Goal: Task Accomplishment & Management: Manage account settings

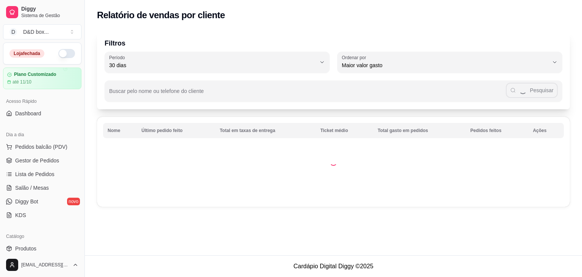
select select "30"
select select "HIGHEST_TOTAL_SPENT_WITH_ORDERS"
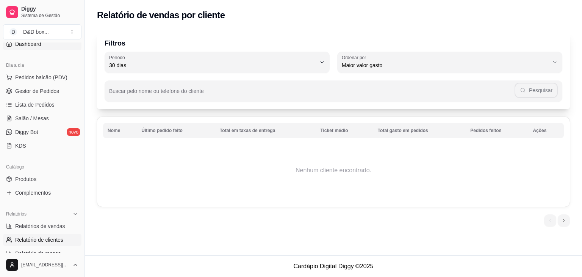
scroll to position [38, 0]
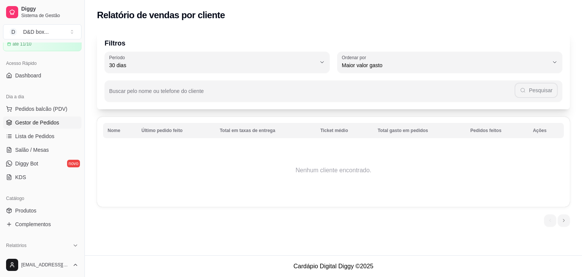
click at [45, 123] on span "Gestor de Pedidos" at bounding box center [37, 123] width 44 height 8
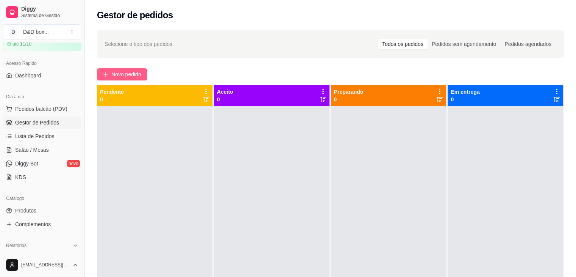
click at [119, 75] on span "Novo pedido" at bounding box center [126, 74] width 30 height 8
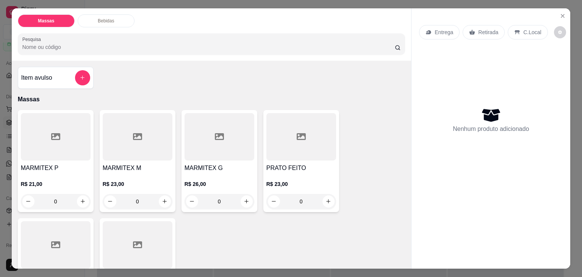
scroll to position [38, 0]
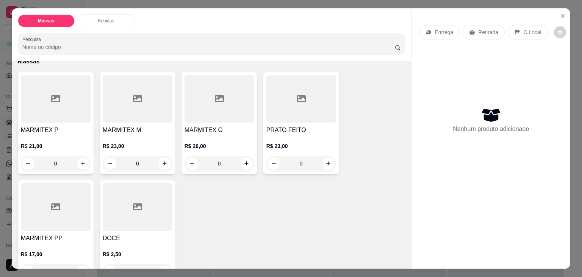
click at [64, 117] on div at bounding box center [56, 98] width 70 height 47
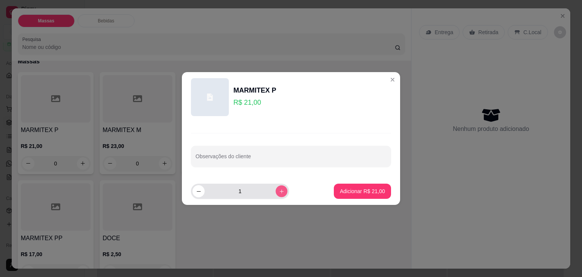
click at [279, 192] on icon "increase-product-quantity" at bounding box center [282, 191] width 6 height 6
type input "2"
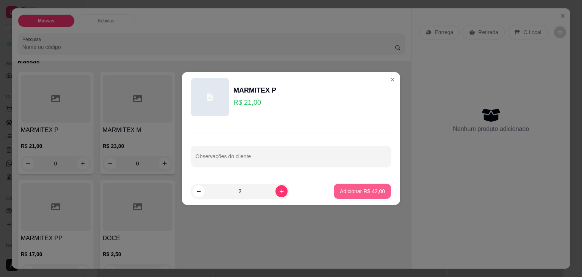
click at [340, 192] on p "Adicionar R$ 42,00" at bounding box center [362, 191] width 45 height 8
type input "2"
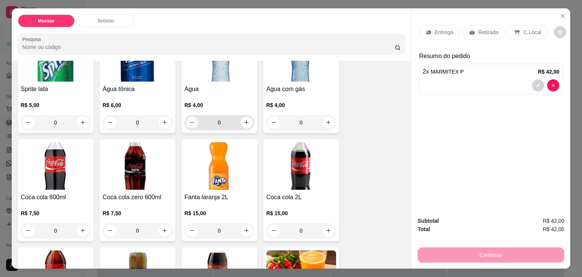
scroll to position [493, 0]
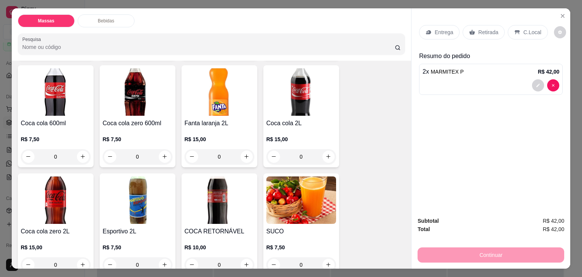
click at [220, 227] on h4 "COCA RETORNÁVEL" at bounding box center [220, 231] width 70 height 9
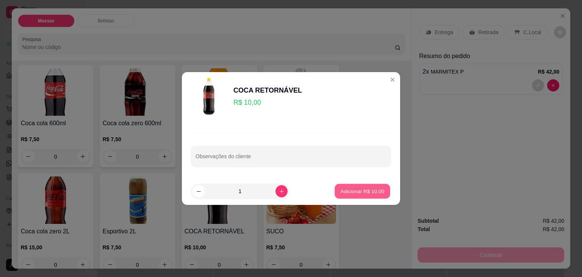
click at [368, 196] on button "Adicionar R$ 10,00" at bounding box center [363, 191] width 56 height 15
type input "1"
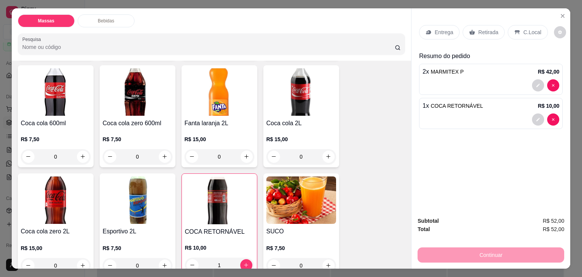
click at [442, 35] on div "Entrega" at bounding box center [439, 32] width 41 height 14
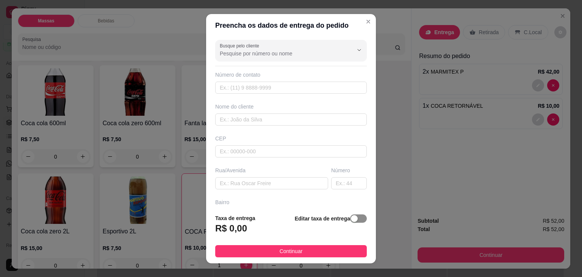
click at [356, 220] on span "button" at bounding box center [358, 218] width 17 height 8
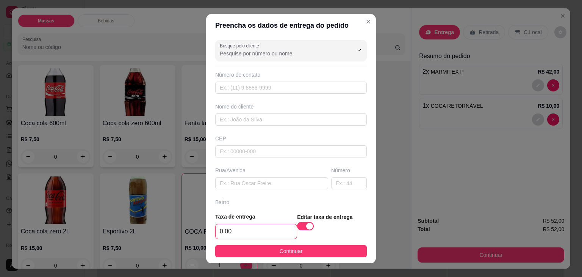
click at [285, 235] on input "0,00" at bounding box center [256, 231] width 81 height 14
type input "3,00"
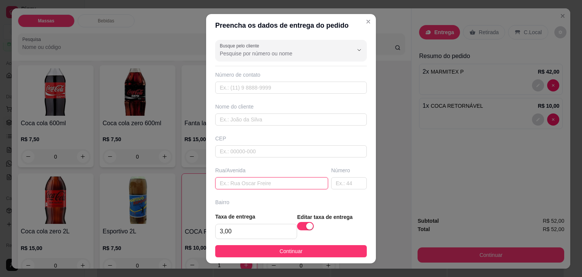
click at [245, 181] on input "text" at bounding box center [271, 183] width 113 height 12
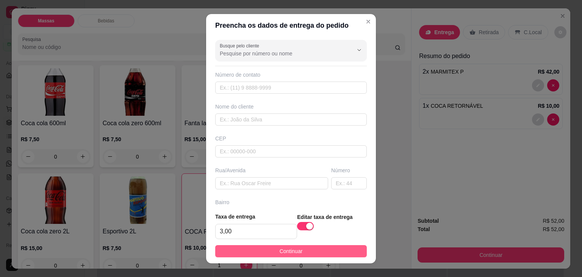
click at [253, 248] on button "Continuar" at bounding box center [291, 251] width 152 height 12
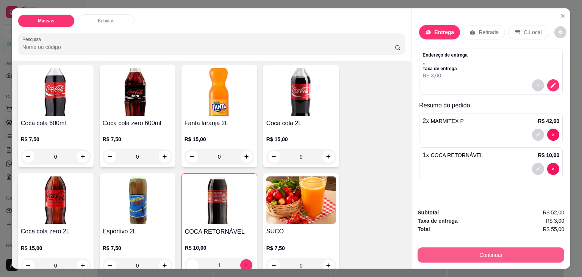
click at [480, 259] on button "Continuar" at bounding box center [490, 254] width 147 height 15
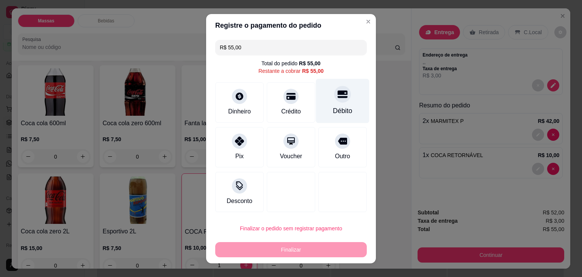
drag, startPoint x: 331, startPoint y: 109, endPoint x: 328, endPoint y: 126, distance: 17.7
click at [333, 109] on div "Débito" at bounding box center [342, 111] width 19 height 10
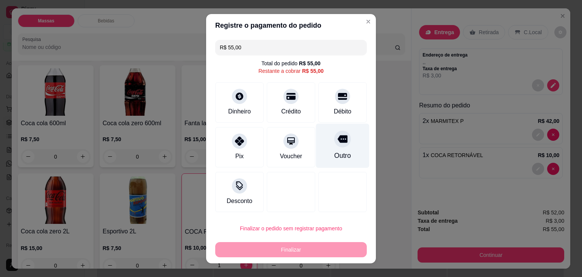
type input "R$ 0,00"
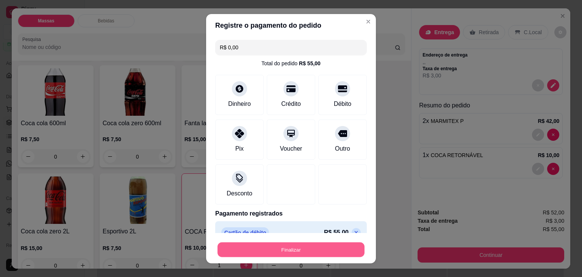
click at [324, 247] on button "Finalizar" at bounding box center [290, 249] width 147 height 15
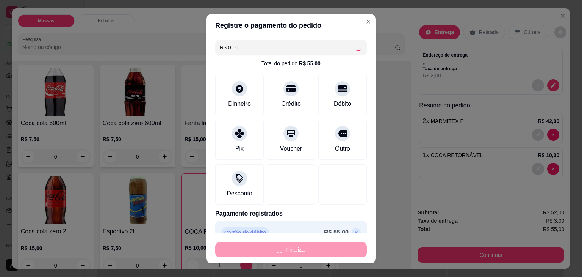
type input "0"
type input "-R$ 55,00"
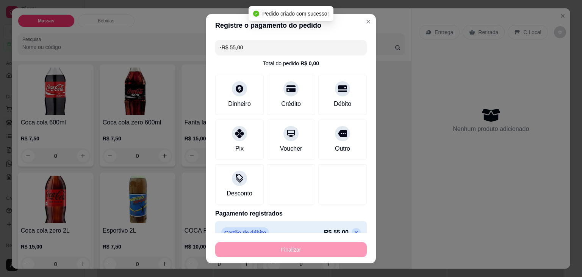
scroll to position [492, 0]
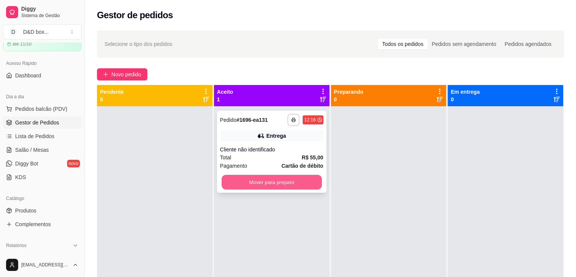
click at [312, 179] on button "Mover para preparo" at bounding box center [272, 182] width 100 height 15
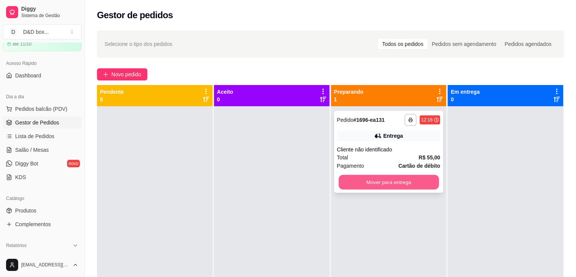
click at [429, 178] on button "Mover para entrega" at bounding box center [389, 182] width 100 height 15
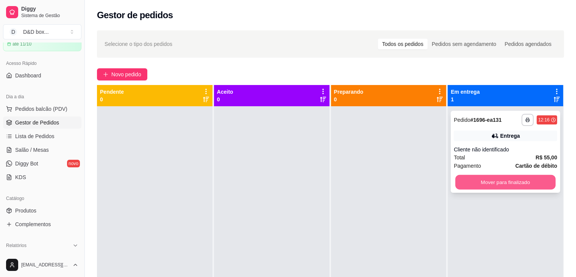
click at [538, 184] on button "Mover para finalizado" at bounding box center [505, 182] width 100 height 15
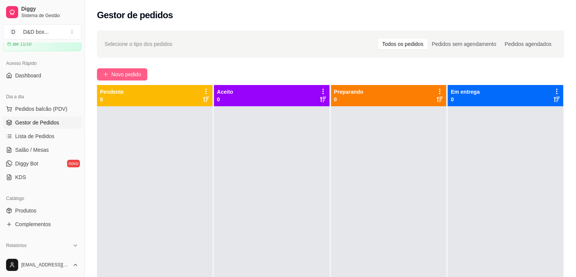
click at [123, 75] on span "Novo pedido" at bounding box center [126, 74] width 30 height 8
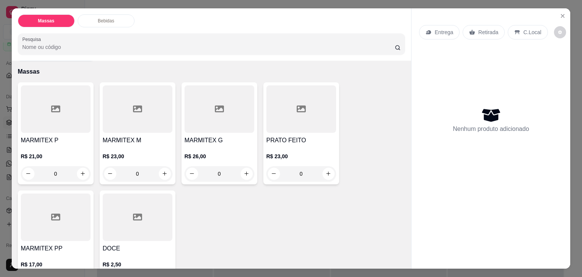
scroll to position [76, 0]
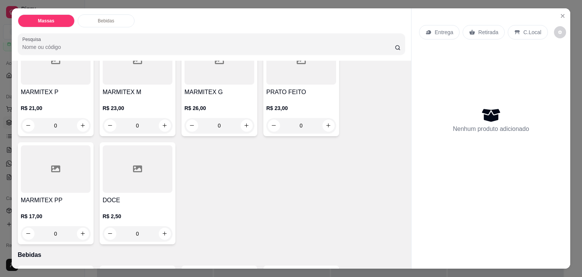
click at [28, 78] on div at bounding box center [56, 60] width 70 height 47
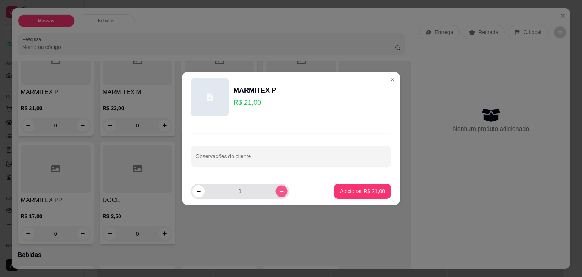
click at [279, 191] on icon "increase-product-quantity" at bounding box center [282, 191] width 6 height 6
type input "2"
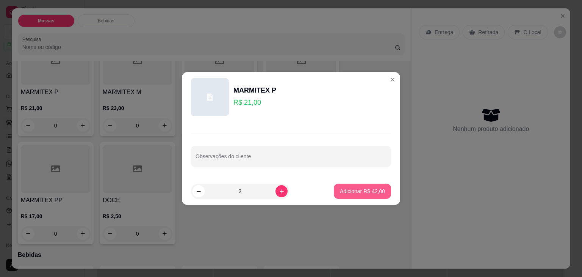
click at [365, 189] on p "Adicionar R$ 42,00" at bounding box center [362, 191] width 45 height 8
type input "2"
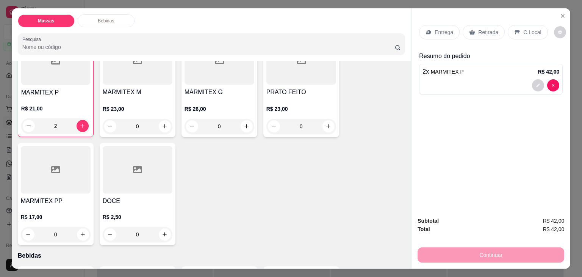
click at [429, 31] on div "Entrega" at bounding box center [439, 32] width 41 height 14
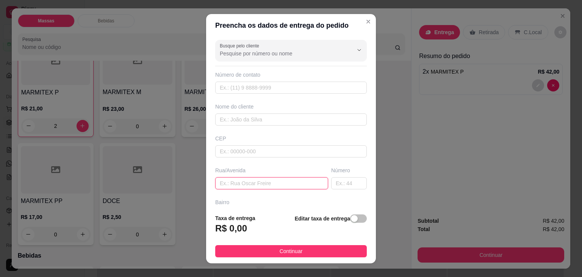
click at [283, 181] on input "text" at bounding box center [271, 183] width 113 height 12
type input "[PERSON_NAME] n 177"
click at [351, 221] on div "button" at bounding box center [354, 218] width 7 height 7
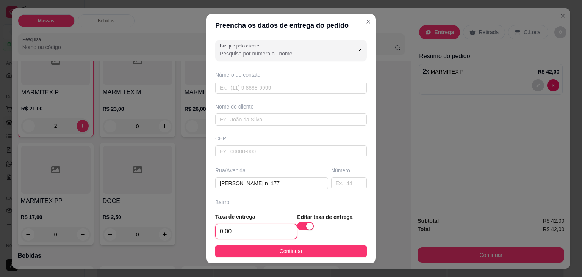
click at [278, 229] on input "0,00" at bounding box center [256, 231] width 81 height 14
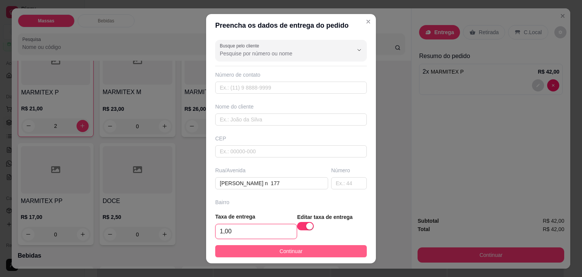
type input "1,00"
click at [278, 245] on button "Continuar" at bounding box center [291, 251] width 152 height 12
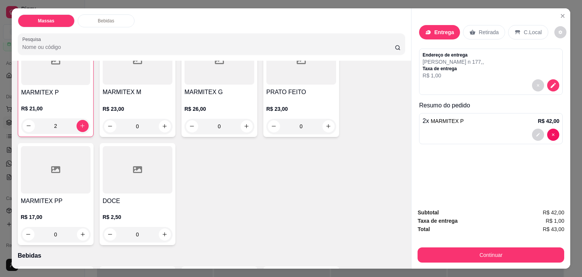
click at [437, 260] on div "Subtotal R$ 42,00 Taxa de entrega R$ 1,00 Total R$ 43,00 Continuar" at bounding box center [490, 235] width 159 height 66
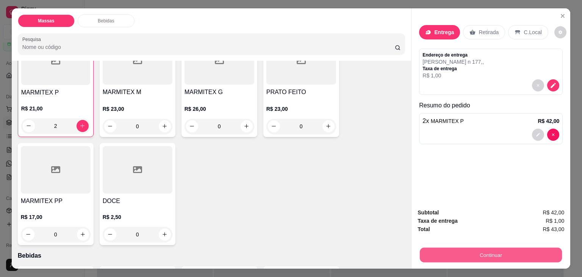
click at [439, 255] on button "Continuar" at bounding box center [491, 254] width 142 height 15
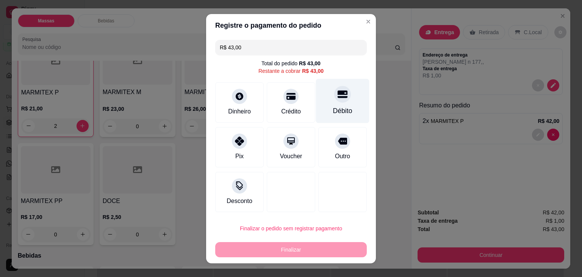
click at [334, 105] on div "Débito" at bounding box center [342, 100] width 53 height 44
type input "R$ 0,00"
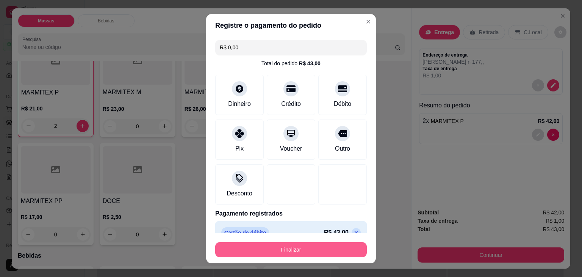
click at [324, 249] on button "Finalizar" at bounding box center [291, 249] width 152 height 15
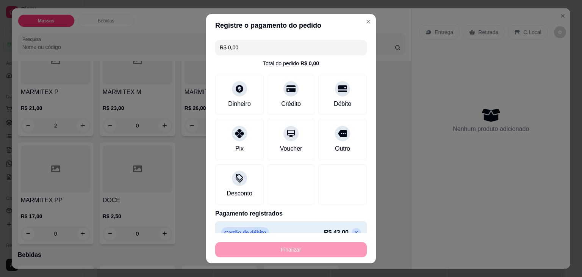
type input "0"
type input "-R$ 43,00"
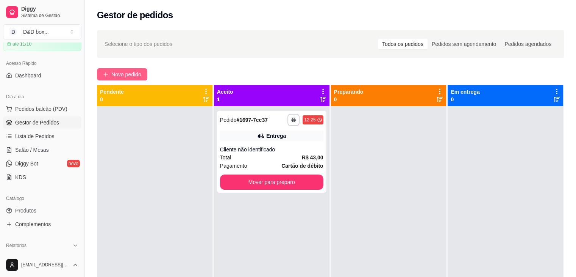
click at [118, 72] on span "Novo pedido" at bounding box center [126, 74] width 30 height 8
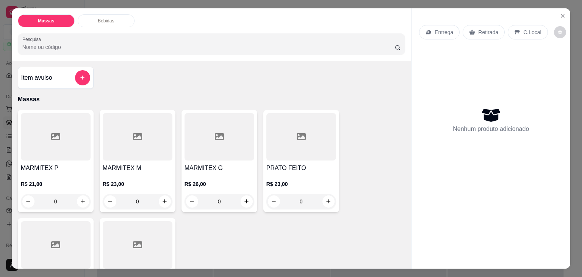
click at [208, 156] on div at bounding box center [220, 136] width 70 height 47
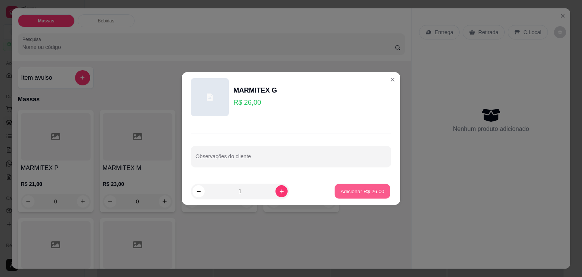
click at [349, 194] on p "Adicionar R$ 26,00" at bounding box center [363, 190] width 44 height 7
type input "1"
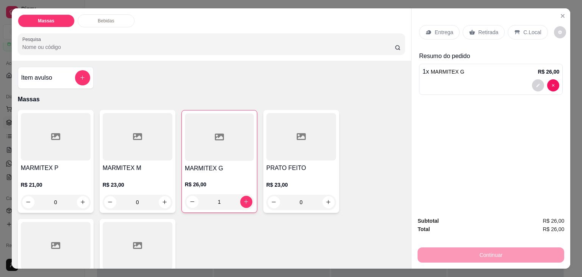
click at [436, 28] on p "Entrega" at bounding box center [444, 32] width 19 height 8
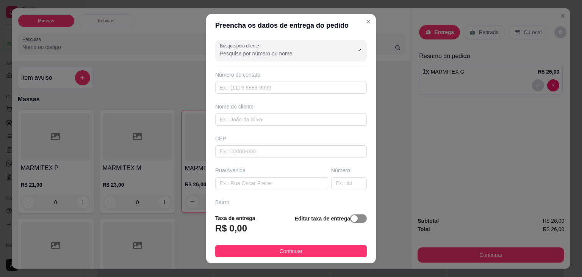
click at [351, 217] on span "button" at bounding box center [358, 218] width 17 height 8
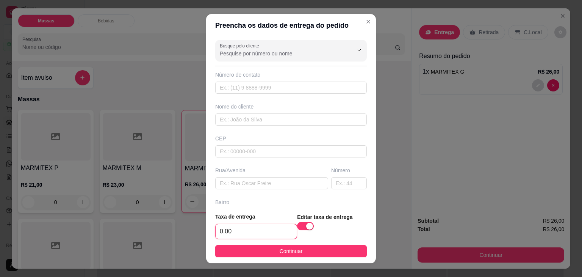
click at [272, 227] on input "0,00" at bounding box center [256, 231] width 81 height 14
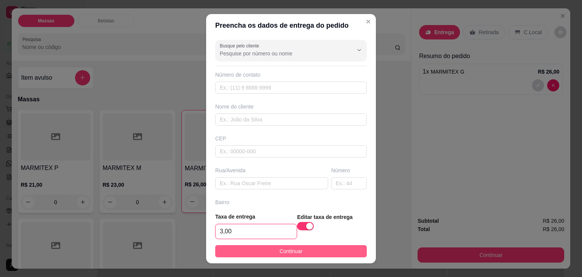
type input "3,00"
click at [283, 250] on span "Continuar" at bounding box center [291, 251] width 23 height 8
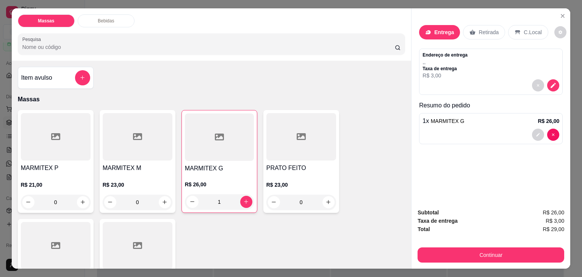
click at [432, 25] on div "Entrega" at bounding box center [439, 32] width 41 height 14
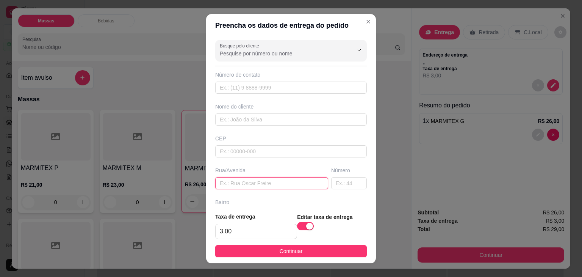
click at [241, 181] on input "text" at bounding box center [271, 183] width 113 height 12
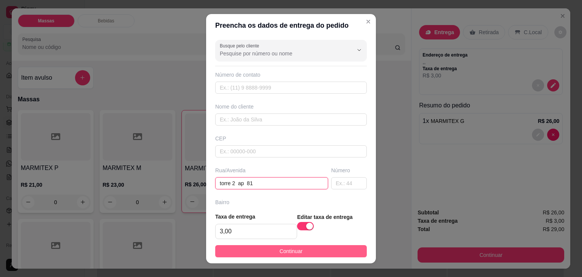
type input "torre 2 ap 81"
click at [299, 249] on button "Continuar" at bounding box center [291, 251] width 152 height 12
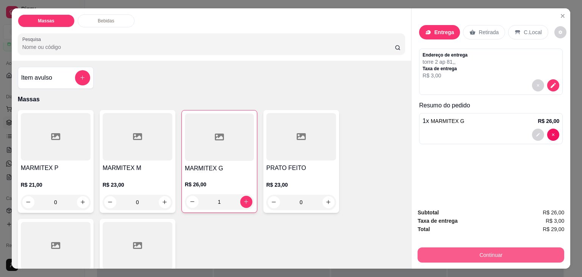
click at [476, 252] on button "Continuar" at bounding box center [490, 254] width 147 height 15
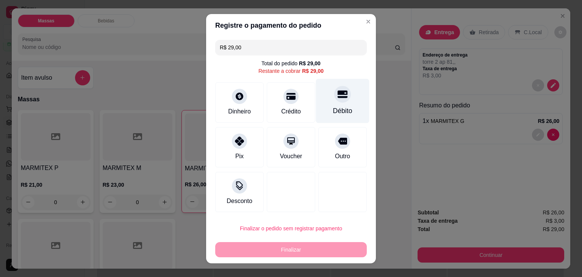
click at [343, 109] on div "Débito" at bounding box center [342, 111] width 19 height 10
type input "R$ 0,00"
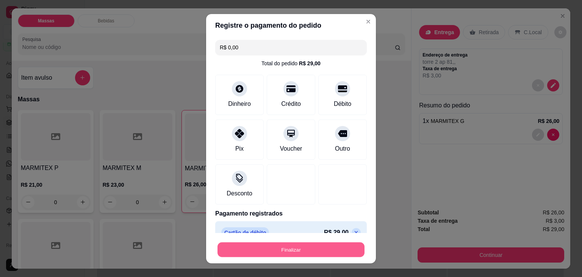
click at [332, 251] on button "Finalizar" at bounding box center [290, 249] width 147 height 15
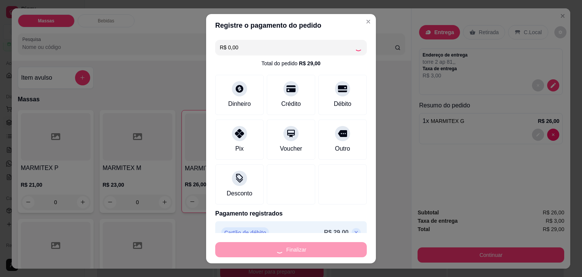
type input "0"
type input "-R$ 29,00"
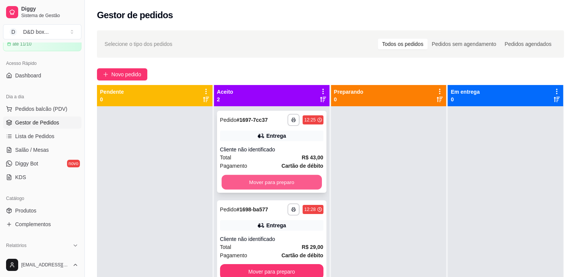
click at [255, 181] on button "Mover para preparo" at bounding box center [272, 182] width 100 height 15
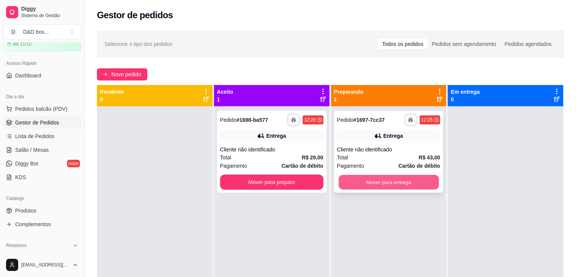
click at [393, 181] on button "Mover para entrega" at bounding box center [389, 182] width 100 height 15
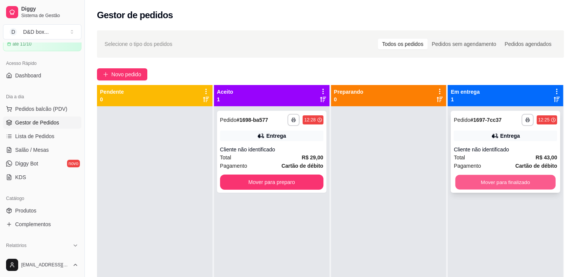
click at [458, 182] on button "Mover para finalizado" at bounding box center [505, 182] width 100 height 15
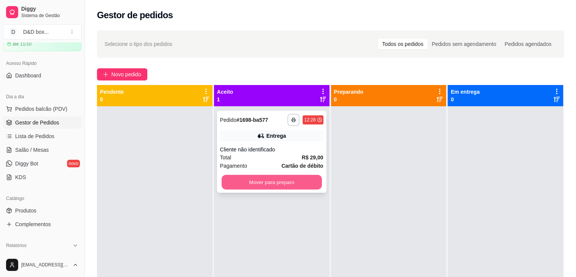
click at [314, 181] on button "Mover para preparo" at bounding box center [272, 182] width 100 height 15
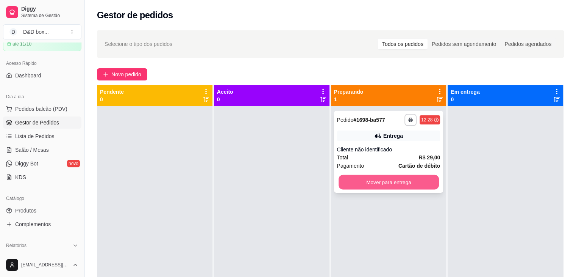
click at [419, 177] on button "Mover para entrega" at bounding box center [389, 182] width 100 height 15
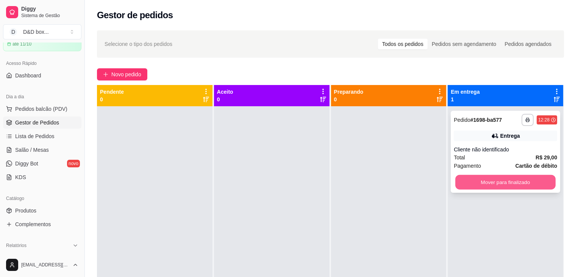
click at [466, 184] on button "Mover para finalizado" at bounding box center [505, 182] width 100 height 15
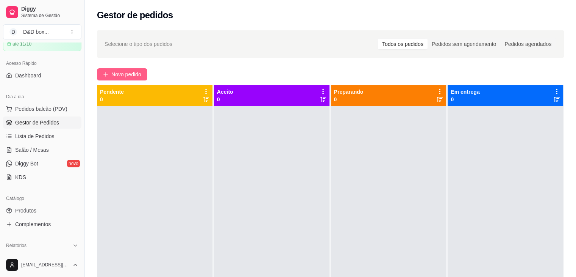
click at [130, 74] on span "Novo pedido" at bounding box center [126, 74] width 30 height 8
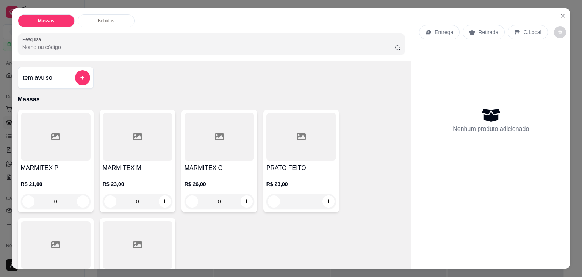
click at [115, 140] on div at bounding box center [138, 136] width 70 height 47
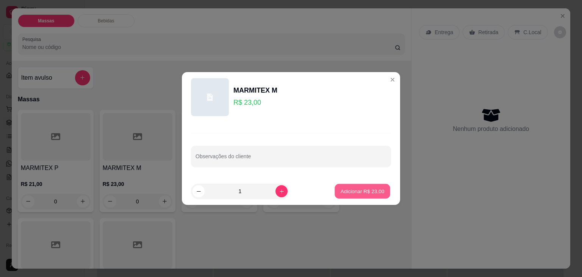
click at [344, 191] on p "Adicionar R$ 23,00" at bounding box center [363, 190] width 44 height 7
type input "1"
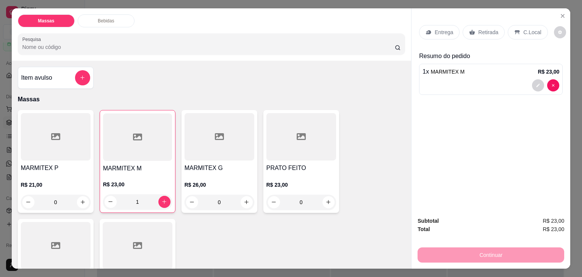
click at [483, 25] on div "Retirada" at bounding box center [484, 32] width 42 height 14
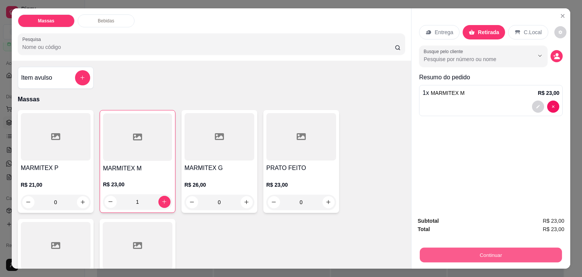
click at [437, 247] on button "Continuar" at bounding box center [491, 254] width 142 height 15
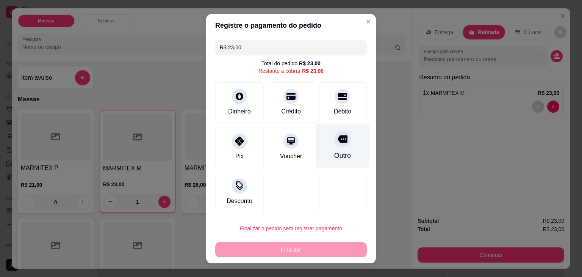
click at [338, 140] on icon at bounding box center [343, 139] width 10 height 8
type input "R$ 0,00"
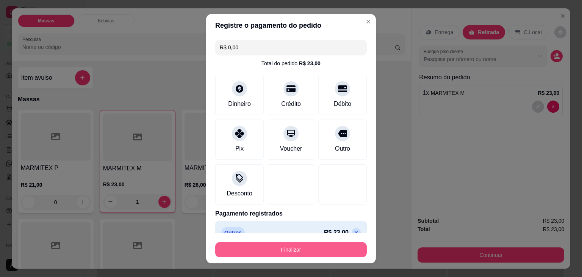
click at [314, 245] on button "Finalizar" at bounding box center [291, 249] width 152 height 15
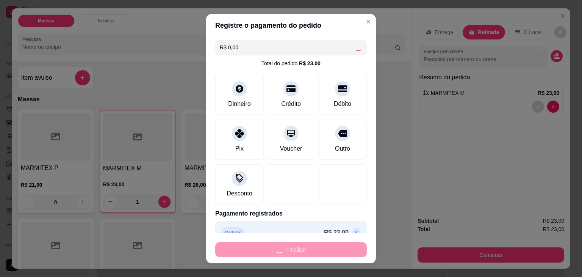
type input "0"
type input "-R$ 23,00"
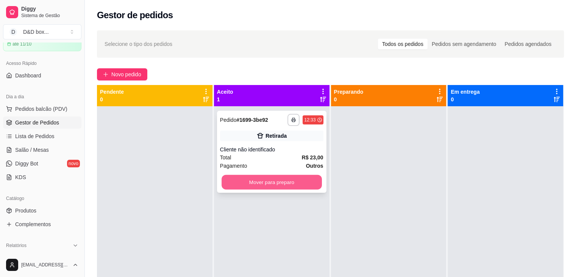
click at [230, 177] on button "Mover para preparo" at bounding box center [272, 182] width 100 height 15
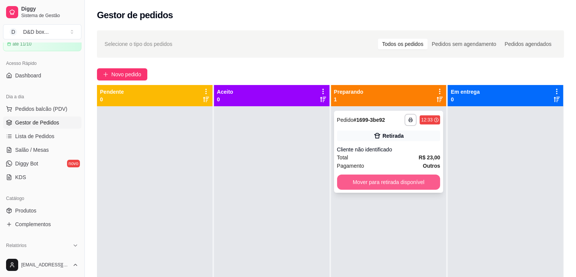
click at [388, 184] on button "Mover para retirada disponível" at bounding box center [388, 181] width 103 height 15
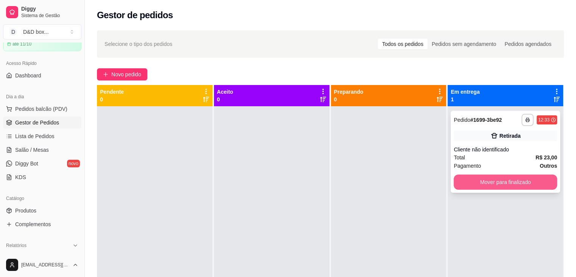
click at [489, 178] on button "Mover para finalizado" at bounding box center [505, 181] width 103 height 15
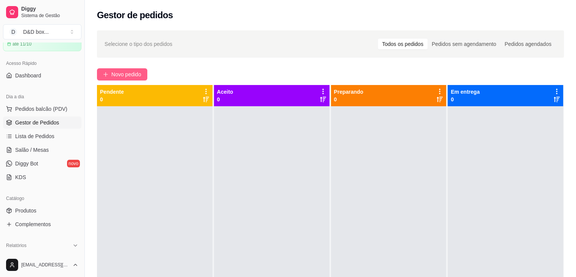
click at [124, 72] on span "Novo pedido" at bounding box center [126, 74] width 30 height 8
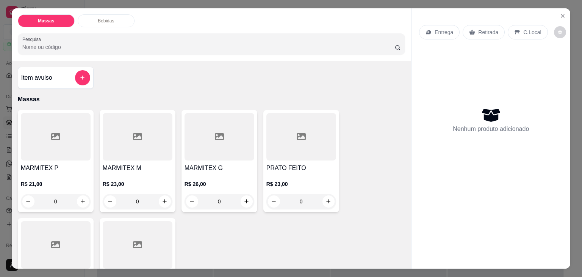
click at [216, 163] on h4 "MARMITEX G" at bounding box center [220, 167] width 70 height 9
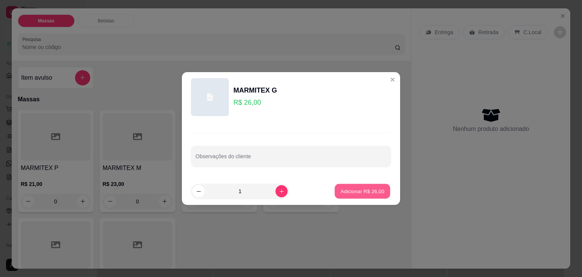
click at [344, 188] on p "Adicionar R$ 26,00" at bounding box center [363, 190] width 44 height 7
type input "1"
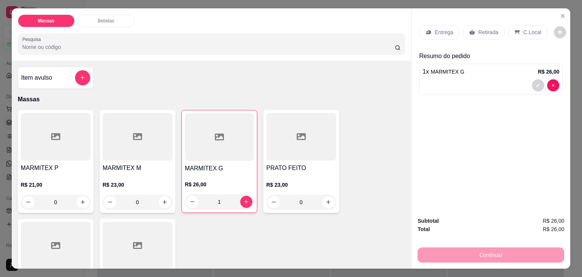
click at [481, 31] on p "Retirada" at bounding box center [488, 32] width 20 height 8
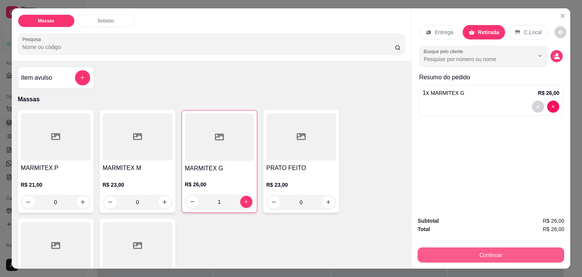
click at [431, 248] on button "Continuar" at bounding box center [490, 254] width 147 height 15
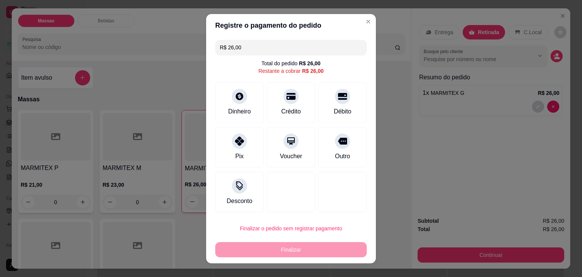
drag, startPoint x: 342, startPoint y: 110, endPoint x: 324, endPoint y: 170, distance: 62.2
click at [337, 125] on div "R$ 26,00 Total do pedido R$ 26,00 Restante a cobrar R$ 26,00 Dinheiro Crédito D…" at bounding box center [291, 126] width 170 height 178
click at [304, 253] on div "Finalizar" at bounding box center [291, 249] width 152 height 15
click at [349, 141] on div "Outro" at bounding box center [342, 145] width 53 height 44
type input "R$ 0,00"
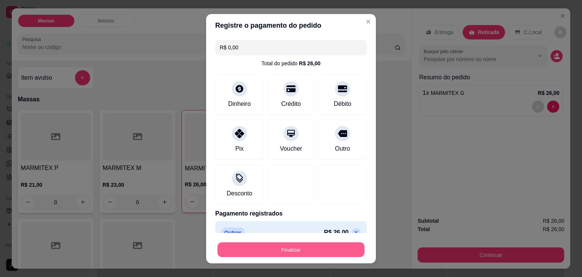
click at [274, 243] on button "Finalizar" at bounding box center [290, 249] width 147 height 15
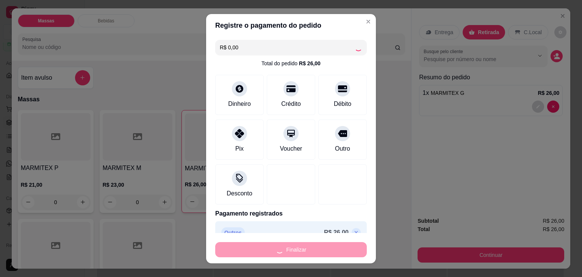
type input "0"
type input "-R$ 26,00"
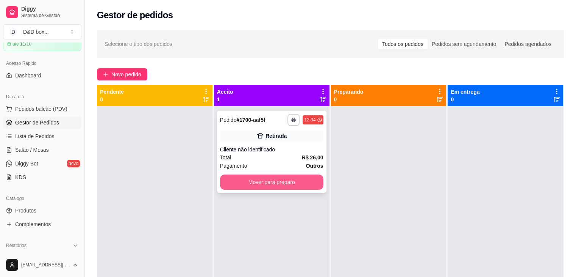
click at [281, 181] on button "Mover para preparo" at bounding box center [271, 181] width 103 height 15
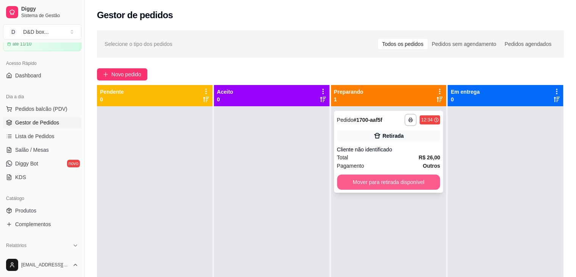
click at [350, 180] on button "Mover para retirada disponível" at bounding box center [388, 181] width 103 height 15
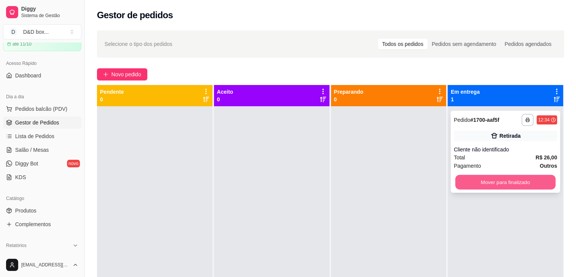
click at [461, 192] on div "**********" at bounding box center [505, 152] width 109 height 82
click at [461, 179] on button "Mover para finalizado" at bounding box center [505, 182] width 100 height 15
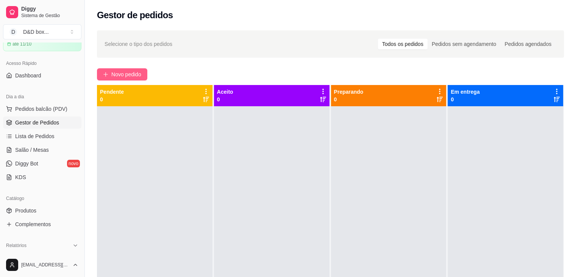
click at [134, 73] on span "Novo pedido" at bounding box center [126, 74] width 30 height 8
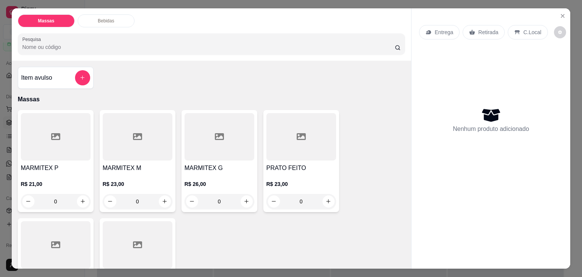
click at [75, 163] on h4 "MARMITEX P" at bounding box center [56, 167] width 70 height 9
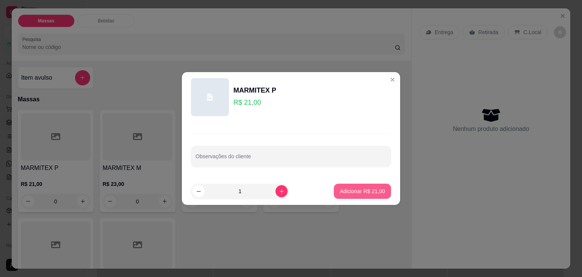
click at [341, 191] on p "Adicionar R$ 21,00" at bounding box center [362, 191] width 45 height 8
type input "1"
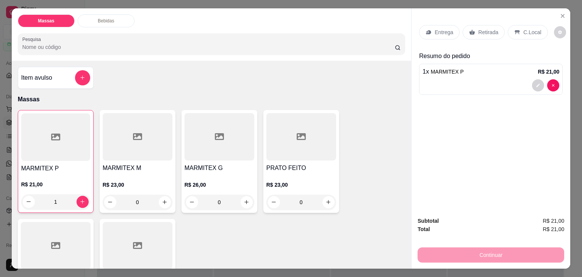
click at [488, 30] on p "Retirada" at bounding box center [488, 32] width 20 height 8
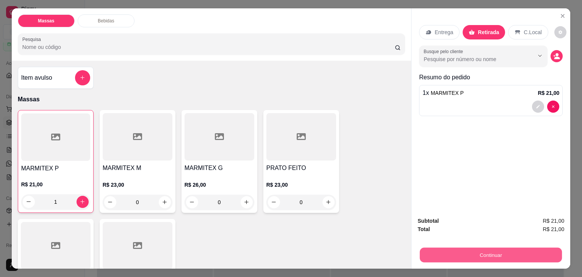
click at [465, 247] on button "Continuar" at bounding box center [491, 254] width 142 height 15
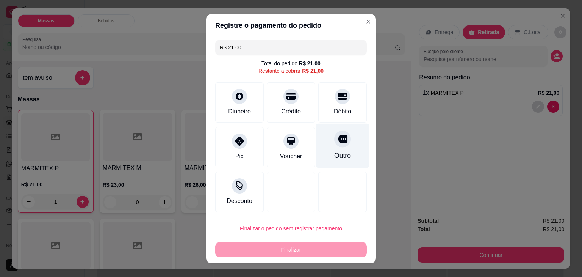
drag, startPoint x: 336, startPoint y: 93, endPoint x: 333, endPoint y: 129, distance: 36.5
click at [338, 95] on icon at bounding box center [342, 96] width 9 height 9
type input "R$ 0,00"
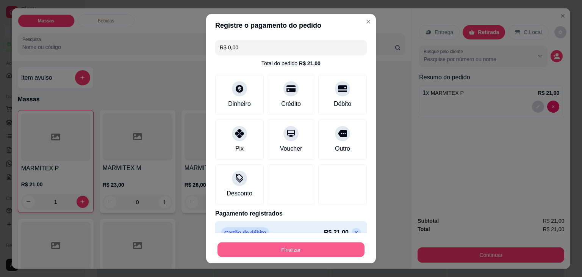
click at [306, 251] on button "Finalizar" at bounding box center [290, 249] width 147 height 15
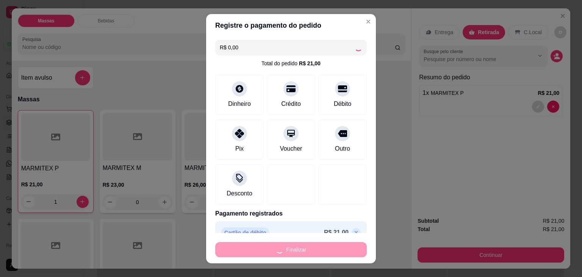
type input "0"
type input "-R$ 21,00"
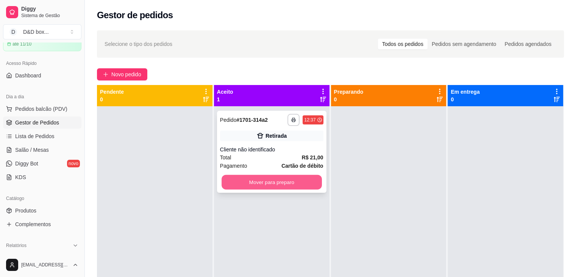
click at [309, 178] on button "Mover para preparo" at bounding box center [272, 182] width 100 height 15
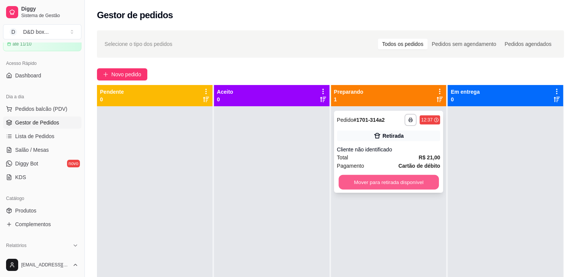
click at [341, 176] on button "Mover para retirada disponível" at bounding box center [389, 182] width 100 height 15
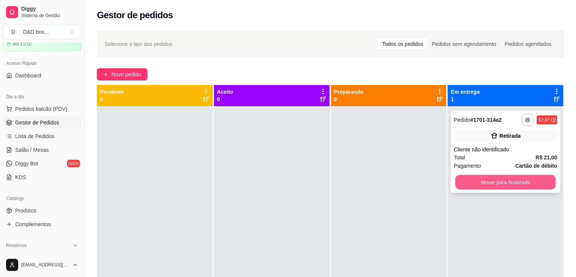
click at [470, 182] on button "Mover para finalizado" at bounding box center [505, 182] width 100 height 15
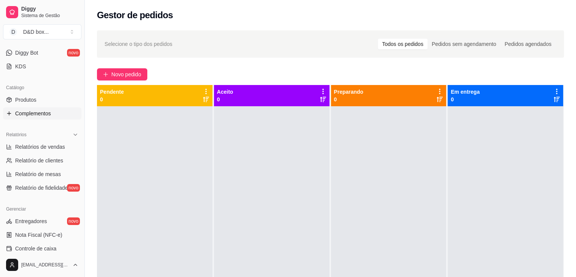
scroll to position [152, 0]
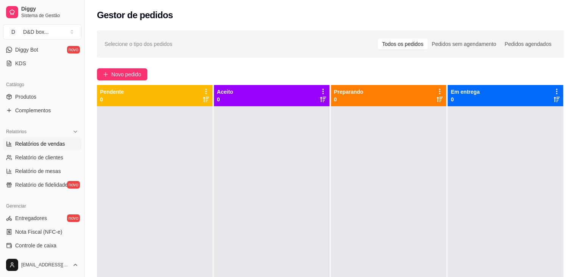
click at [39, 141] on span "Relatórios de vendas" at bounding box center [40, 144] width 50 height 8
select select "ALL"
select select "0"
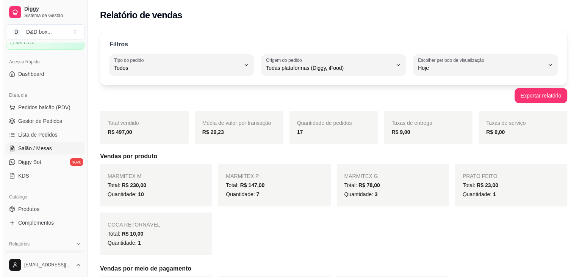
scroll to position [38, 0]
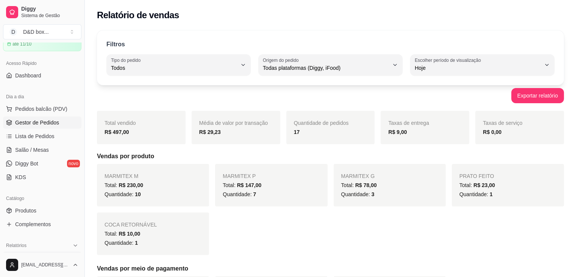
click at [53, 122] on span "Gestor de Pedidos" at bounding box center [37, 123] width 44 height 8
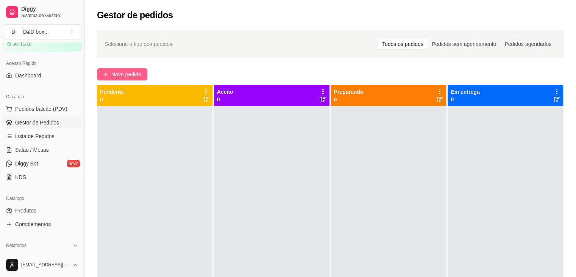
click at [126, 75] on span "Novo pedido" at bounding box center [126, 74] width 30 height 8
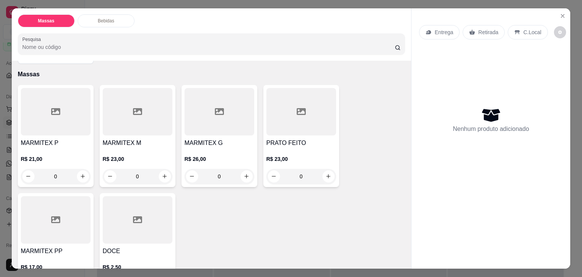
scroll to position [38, 0]
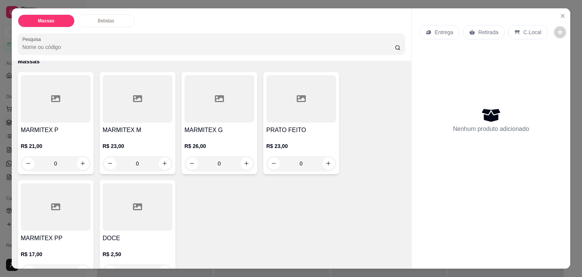
drag, startPoint x: 124, startPoint y: 129, endPoint x: 121, endPoint y: 132, distance: 4.6
click at [121, 132] on div "MARMITEX M R$ 23,00 0" at bounding box center [138, 123] width 76 height 102
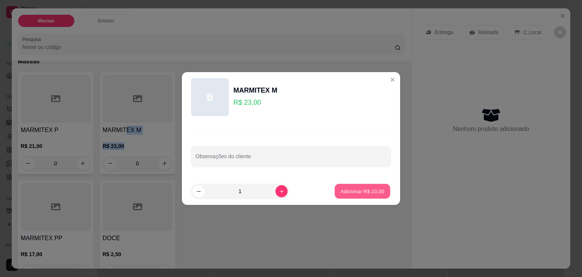
click at [350, 188] on p "Adicionar R$ 23,00" at bounding box center [363, 190] width 44 height 7
type input "1"
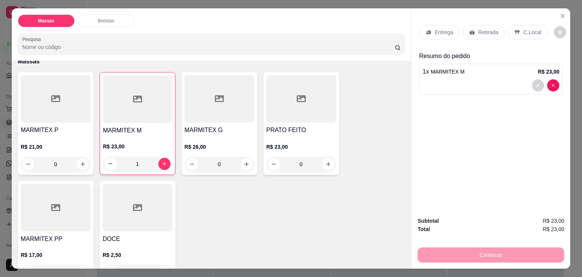
click at [452, 28] on div "Entrega" at bounding box center [439, 32] width 41 height 14
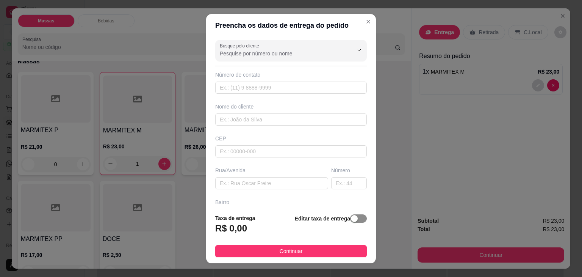
click at [351, 220] on div "button" at bounding box center [354, 218] width 7 height 7
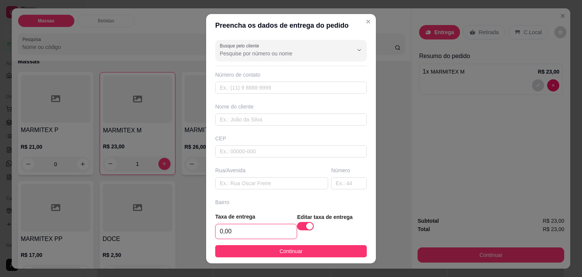
click at [280, 231] on input "0,00" at bounding box center [256, 231] width 81 height 14
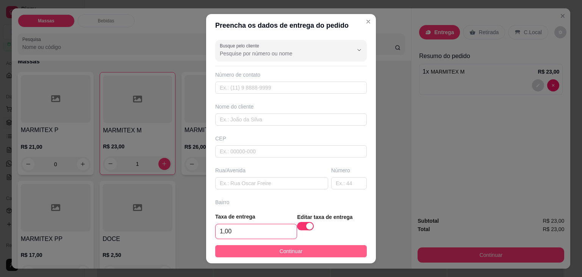
type input "1,00"
click at [280, 247] on span "Continuar" at bounding box center [291, 251] width 23 height 8
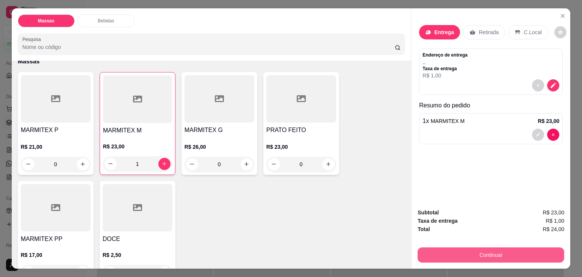
click at [427, 248] on button "Continuar" at bounding box center [490, 254] width 147 height 15
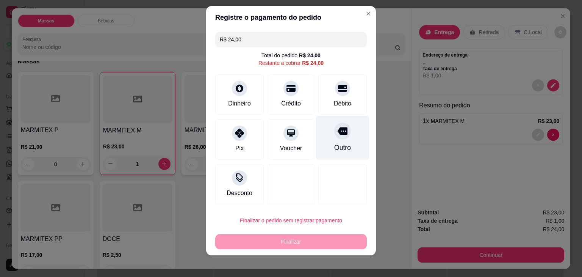
scroll to position [10, 0]
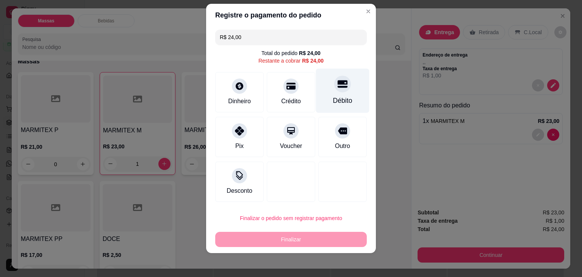
click at [323, 99] on div "Débito" at bounding box center [342, 90] width 53 height 44
type input "R$ 0,00"
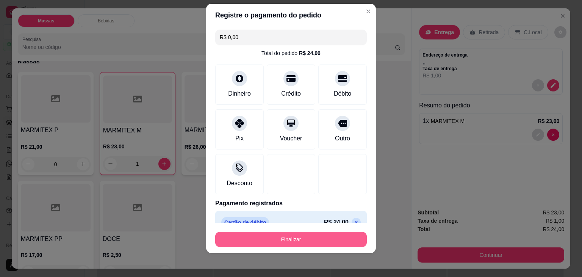
click at [289, 235] on button "Finalizar" at bounding box center [291, 238] width 152 height 15
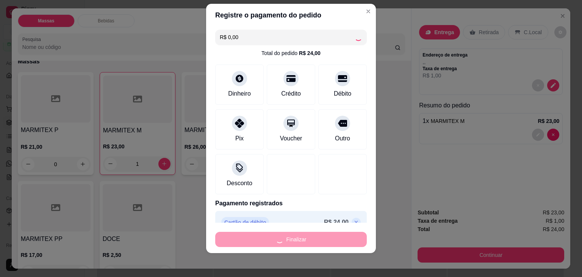
type input "0"
type input "-R$ 24,00"
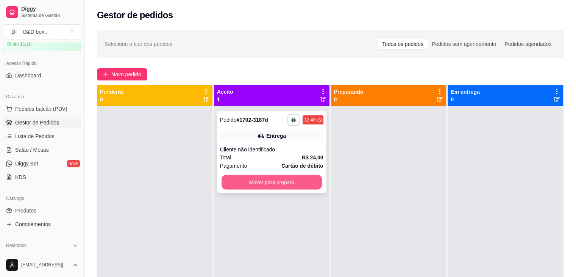
click at [303, 180] on button "Mover para preparo" at bounding box center [272, 182] width 100 height 15
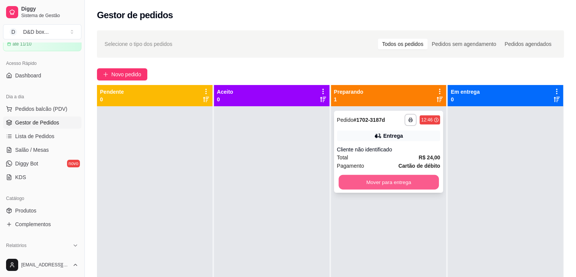
click at [353, 188] on button "Mover para entrega" at bounding box center [389, 182] width 100 height 15
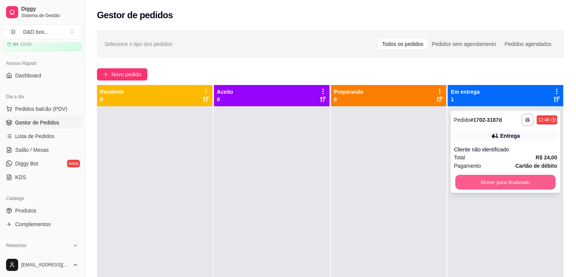
click at [457, 183] on button "Mover para finalizado" at bounding box center [505, 182] width 100 height 15
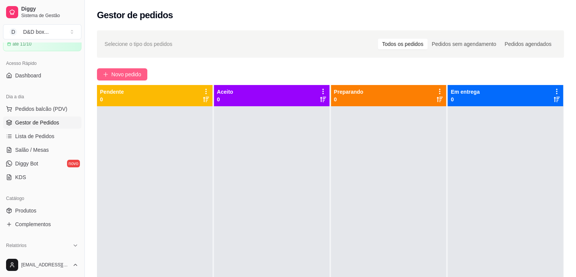
click at [139, 73] on span "Novo pedido" at bounding box center [126, 74] width 30 height 8
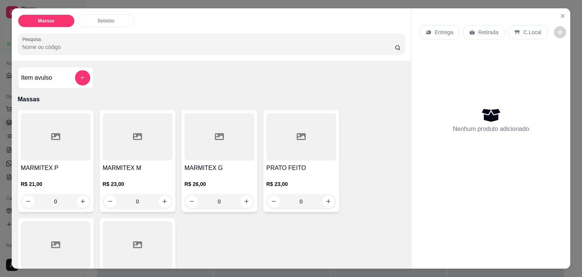
scroll to position [38, 0]
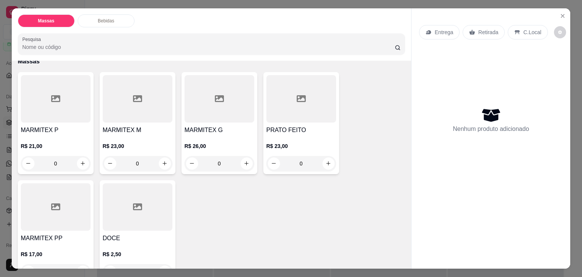
click at [124, 128] on h4 "MARMITEX M" at bounding box center [138, 129] width 70 height 9
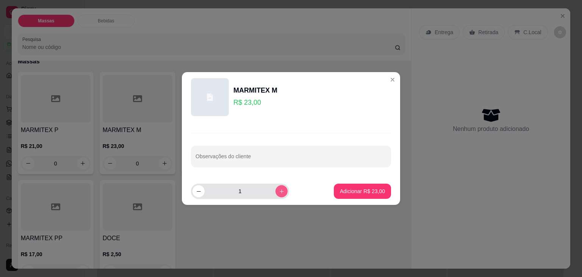
click at [280, 191] on icon "increase-product-quantity" at bounding box center [282, 191] width 4 height 4
type input "2"
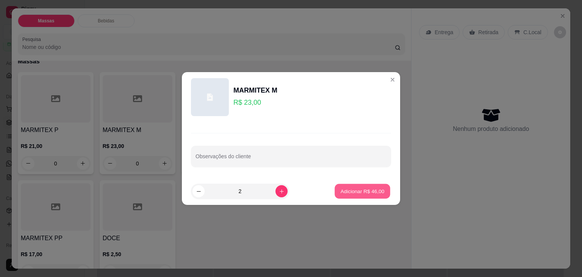
click at [335, 188] on button "Adicionar R$ 46,00" at bounding box center [363, 191] width 56 height 15
type input "2"
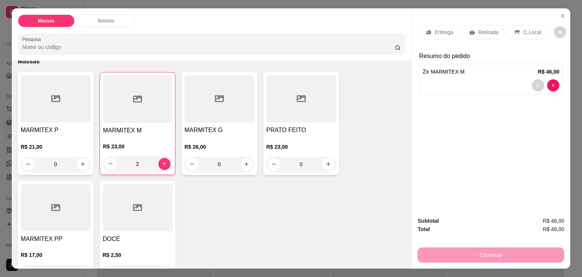
click at [225, 135] on div "R$ 26,00 0" at bounding box center [220, 153] width 70 height 36
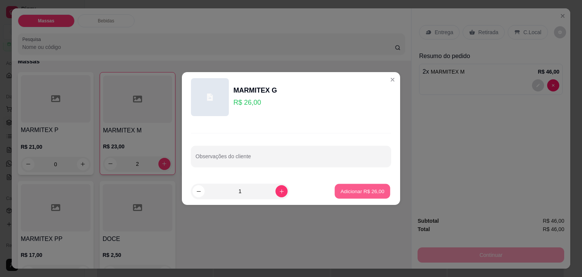
click at [348, 192] on p "Adicionar R$ 26,00" at bounding box center [363, 190] width 44 height 7
type input "1"
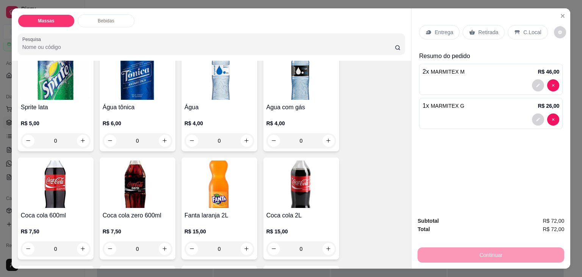
scroll to position [379, 0]
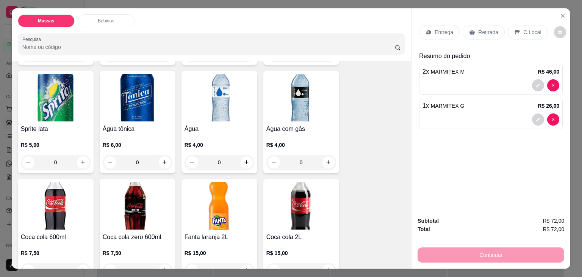
click at [469, 30] on icon at bounding box center [472, 32] width 6 height 5
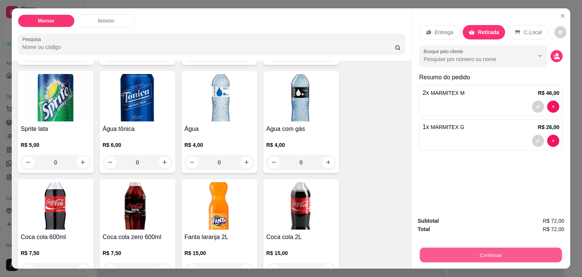
click at [457, 250] on button "Continuar" at bounding box center [491, 254] width 142 height 15
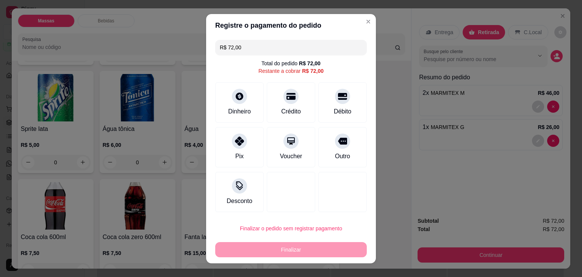
click at [355, 104] on div "Débito" at bounding box center [342, 102] width 48 height 40
type input "R$ 0,00"
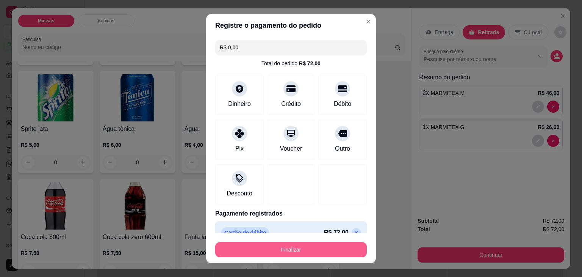
click at [323, 246] on button "Finalizar" at bounding box center [291, 249] width 152 height 15
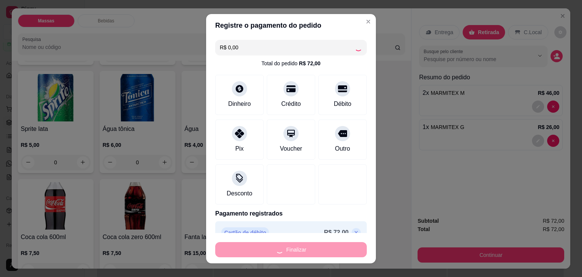
type input "0"
type input "-R$ 72,00"
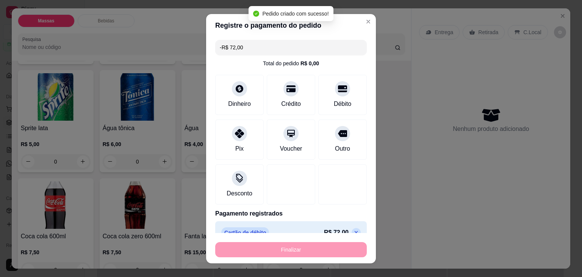
scroll to position [378, 0]
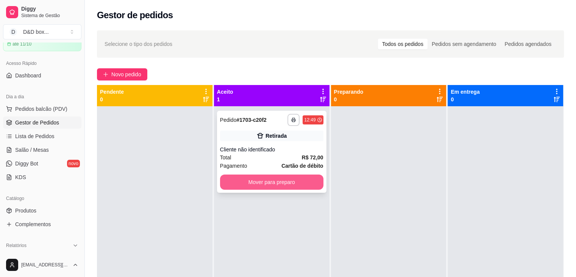
click at [261, 181] on button "Mover para preparo" at bounding box center [271, 181] width 103 height 15
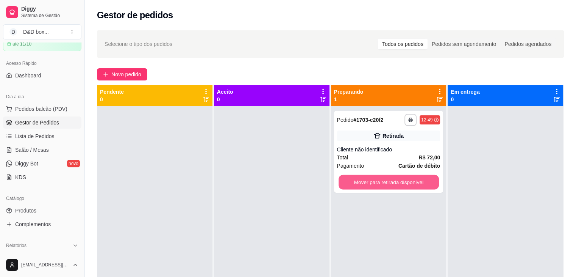
click at [367, 181] on button "Mover para retirada disponível" at bounding box center [389, 182] width 100 height 15
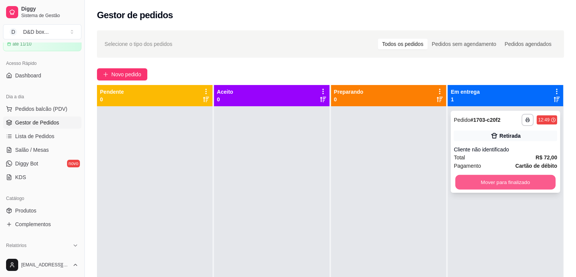
click at [455, 180] on button "Mover para finalizado" at bounding box center [505, 182] width 100 height 15
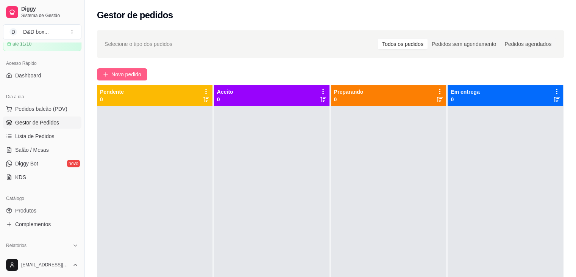
click at [139, 72] on span "Novo pedido" at bounding box center [126, 74] width 30 height 8
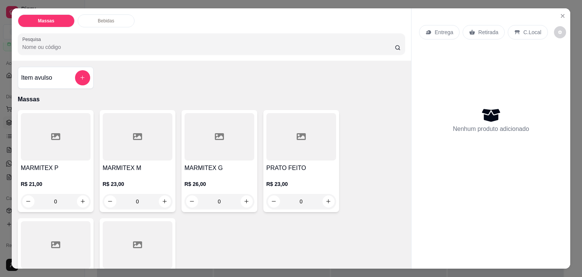
click at [114, 147] on div at bounding box center [138, 136] width 70 height 47
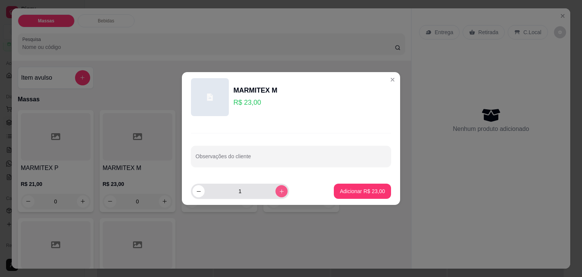
click at [279, 190] on icon "increase-product-quantity" at bounding box center [282, 191] width 6 height 6
type input "3"
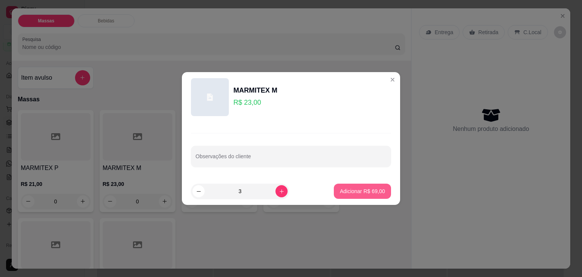
click at [334, 189] on button "Adicionar R$ 69,00" at bounding box center [362, 190] width 57 height 15
type input "3"
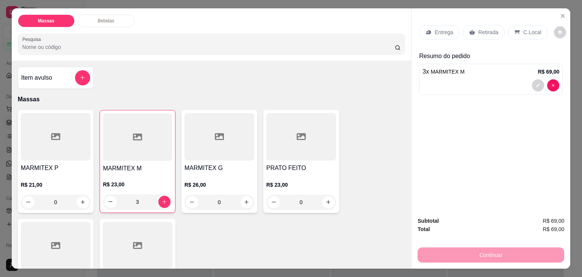
click at [484, 28] on p "Retirada" at bounding box center [488, 32] width 20 height 8
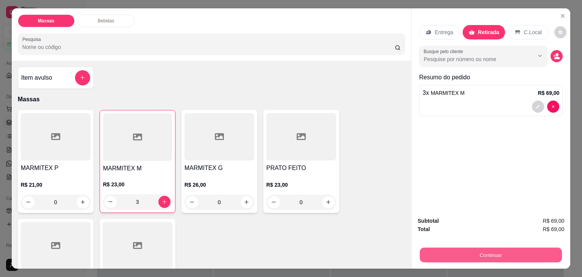
click at [462, 252] on button "Continuar" at bounding box center [491, 254] width 142 height 15
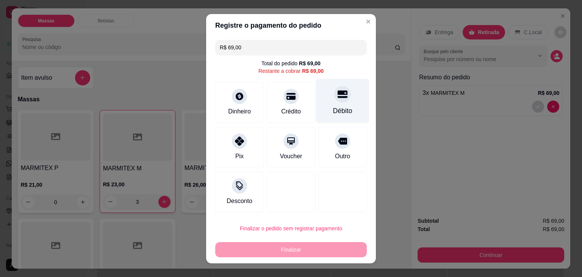
click at [333, 113] on div "Débito" at bounding box center [342, 111] width 19 height 10
type input "R$ 0,00"
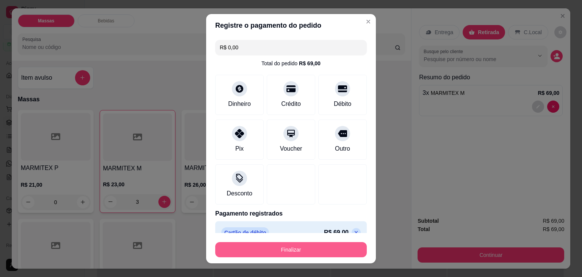
click at [316, 243] on button "Finalizar" at bounding box center [291, 249] width 152 height 15
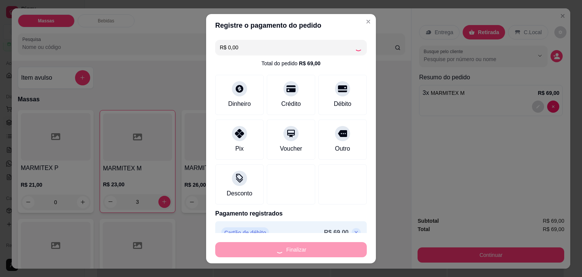
type input "0"
type input "-R$ 69,00"
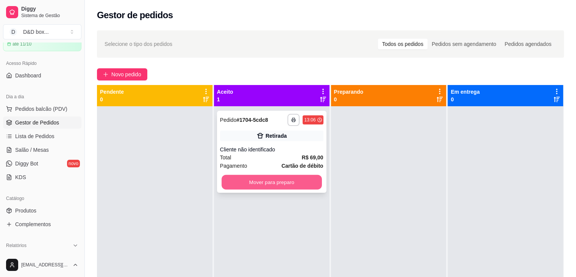
click at [307, 178] on button "Mover para preparo" at bounding box center [272, 182] width 100 height 15
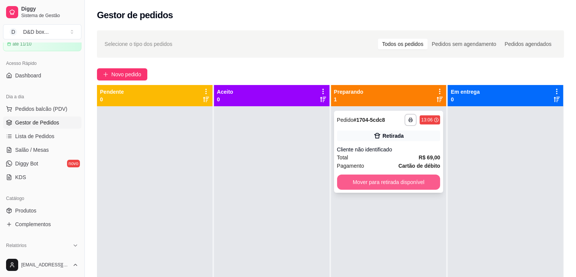
click at [360, 175] on button "Mover para retirada disponível" at bounding box center [388, 181] width 103 height 15
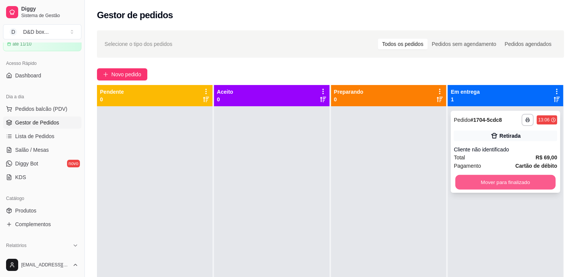
click at [471, 184] on button "Mover para finalizado" at bounding box center [505, 182] width 100 height 15
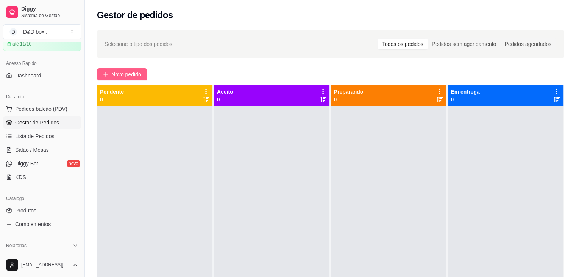
click at [136, 72] on span "Novo pedido" at bounding box center [126, 74] width 30 height 8
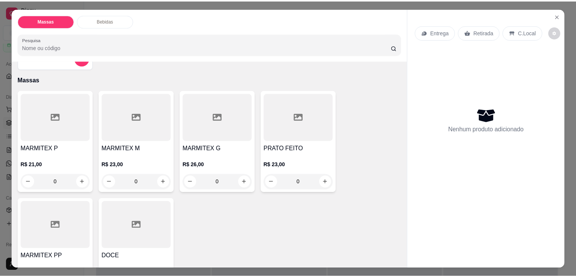
scroll to position [38, 0]
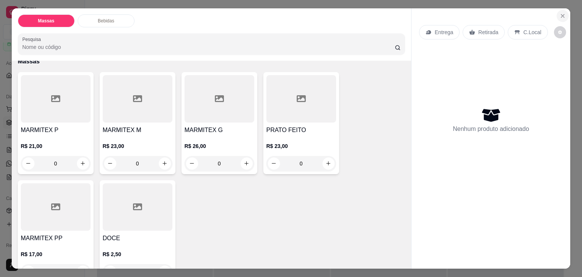
click at [563, 10] on button "Close" at bounding box center [563, 16] width 12 height 12
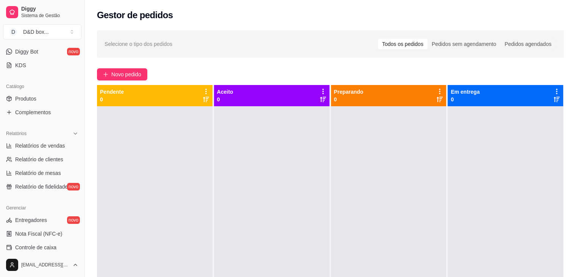
scroll to position [152, 0]
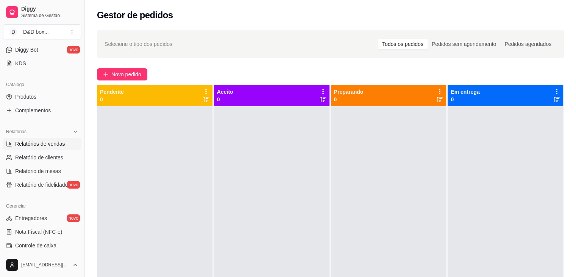
click at [61, 145] on span "Relatórios de vendas" at bounding box center [40, 144] width 50 height 8
select select "ALL"
select select "0"
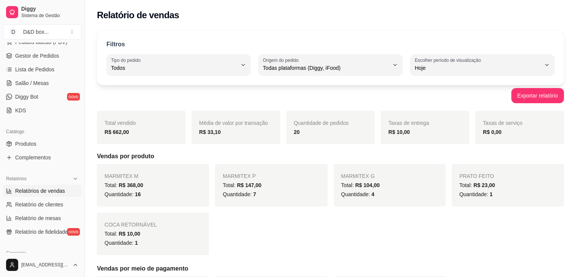
scroll to position [76, 0]
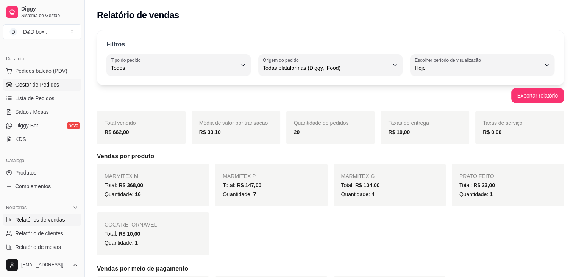
click at [41, 81] on span "Gestor de Pedidos" at bounding box center [37, 85] width 44 height 8
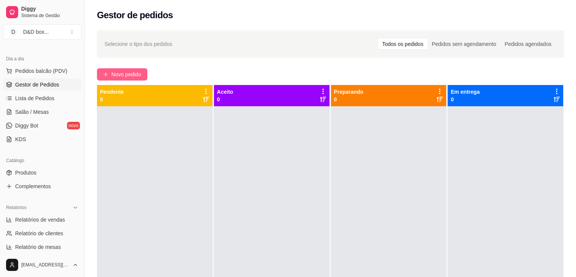
click at [118, 73] on span "Novo pedido" at bounding box center [126, 74] width 30 height 8
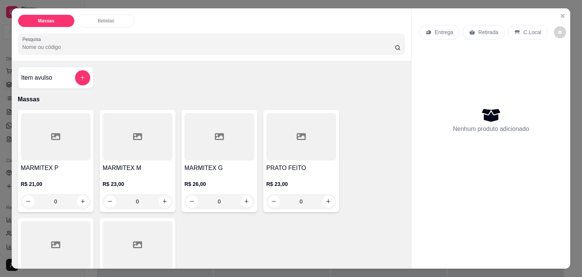
click at [129, 158] on div "MARMITEX M R$ 23,00 0" at bounding box center [138, 161] width 76 height 102
click at [221, 166] on h4 "MARMITEX G" at bounding box center [220, 167] width 70 height 9
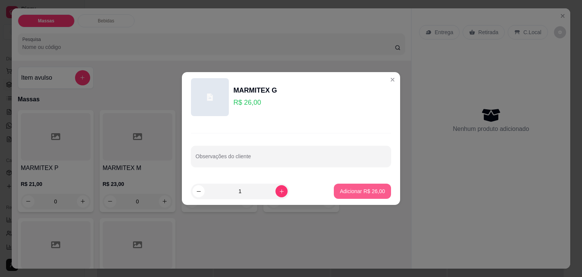
click at [361, 194] on p "Adicionar R$ 26,00" at bounding box center [362, 191] width 45 height 8
type input "1"
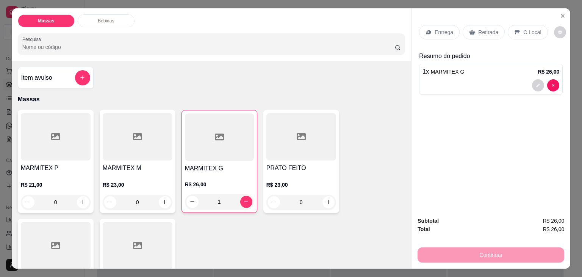
click at [471, 32] on icon at bounding box center [472, 32] width 6 height 6
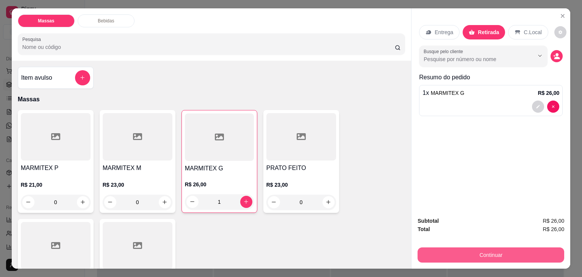
click at [442, 253] on button "Continuar" at bounding box center [490, 254] width 147 height 15
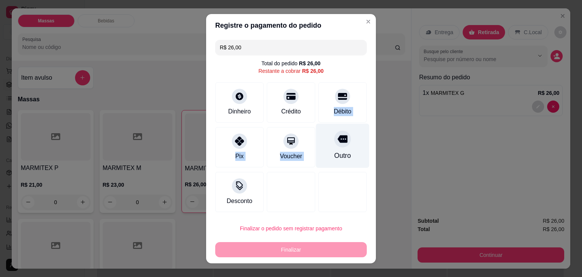
drag, startPoint x: 328, startPoint y: 99, endPoint x: 323, endPoint y: 142, distance: 43.9
click at [323, 142] on div "R$ 26,00 Total do pedido R$ 26,00 Restante a cobrar R$ 26,00 Dinheiro Crédito D…" at bounding box center [291, 126] width 170 height 178
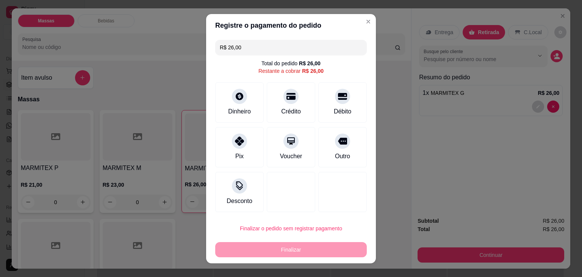
click at [312, 248] on div "Finalizar" at bounding box center [291, 249] width 152 height 15
click at [312, 249] on div "Finalizar" at bounding box center [291, 249] width 152 height 15
click at [333, 107] on div "Débito" at bounding box center [342, 111] width 19 height 10
type input "R$ 0,00"
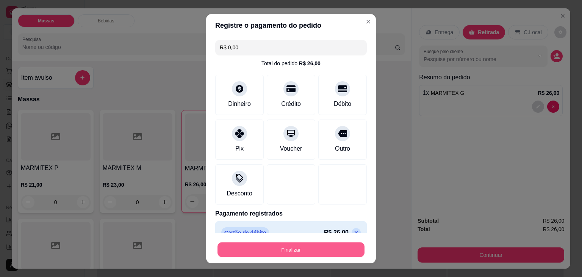
click at [325, 250] on button "Finalizar" at bounding box center [290, 249] width 147 height 15
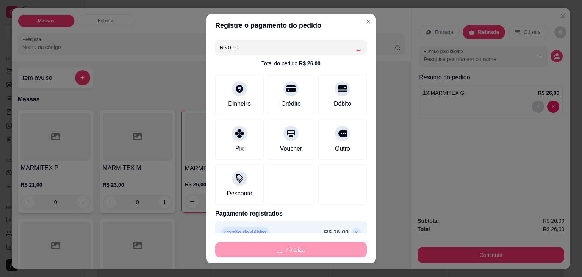
type input "0"
type input "-R$ 26,00"
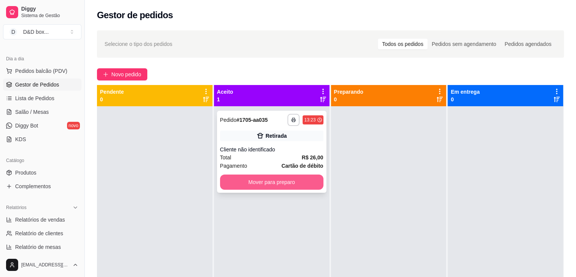
click at [300, 185] on button "Mover para preparo" at bounding box center [271, 181] width 103 height 15
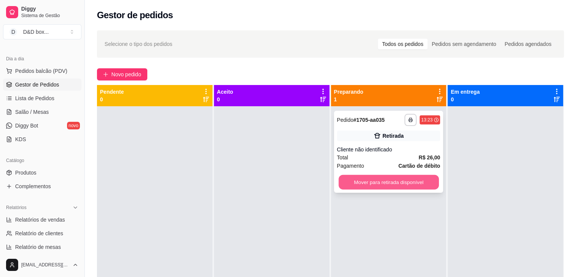
click at [344, 185] on button "Mover para retirada disponível" at bounding box center [389, 182] width 100 height 15
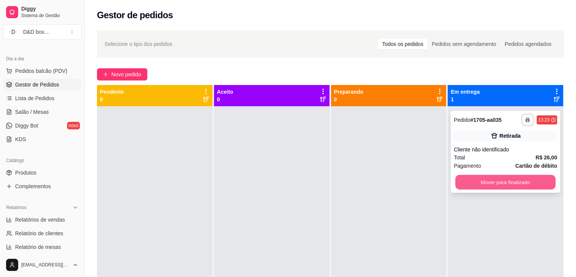
click at [466, 180] on button "Mover para finalizado" at bounding box center [505, 182] width 100 height 15
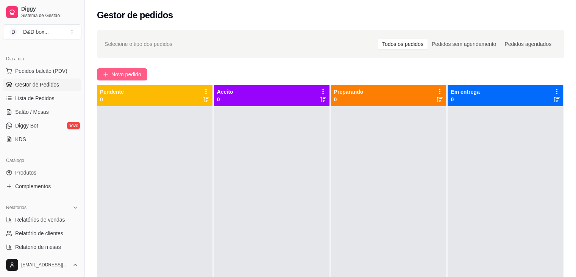
click at [128, 68] on div "Selecione o tipo dos pedidos Todos os pedidos Pedidos sem agendamento Pedidos a…" at bounding box center [330, 198] width 491 height 345
